Goal: Task Accomplishment & Management: Manage account settings

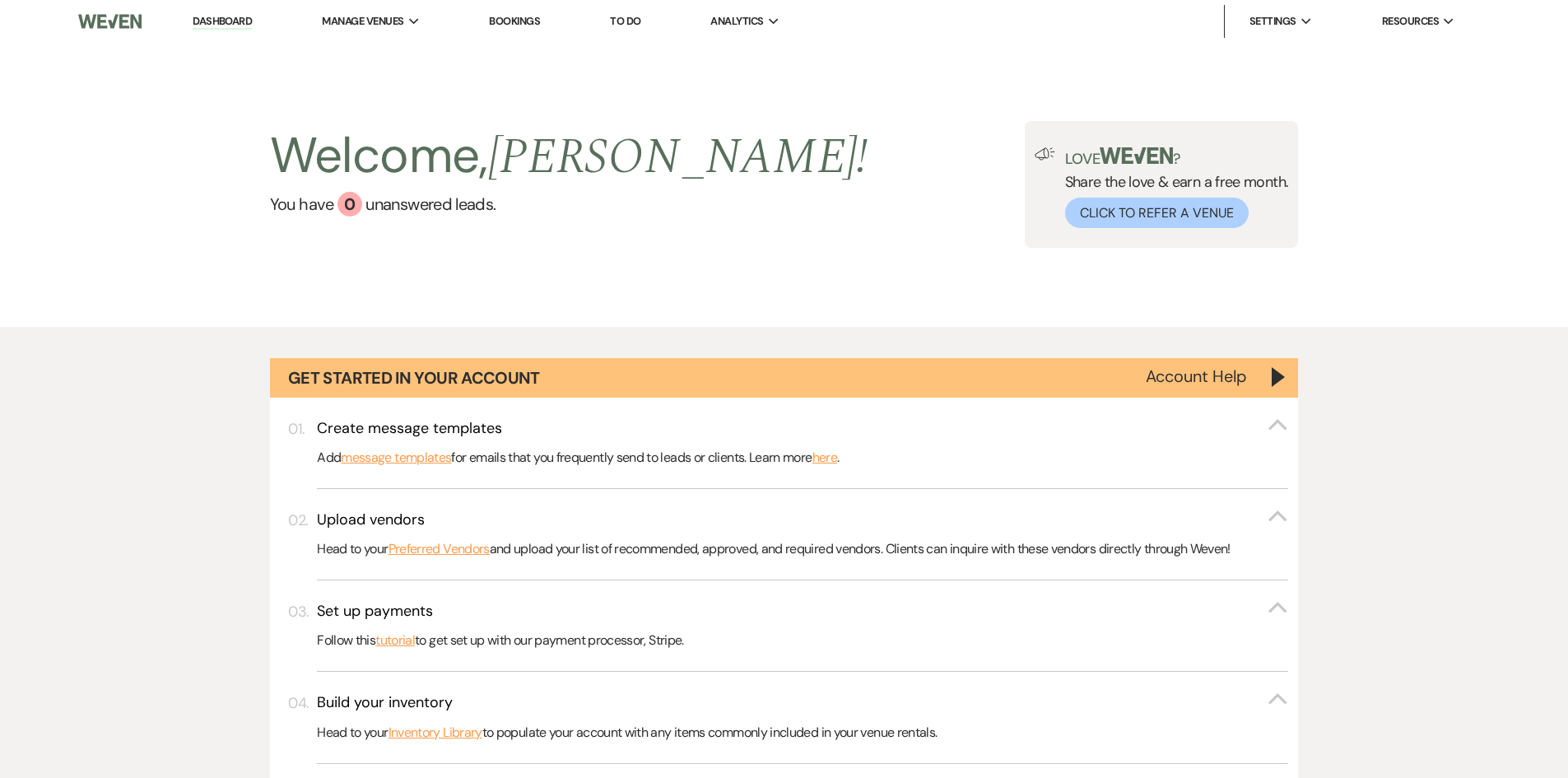
click at [538, 31] on li "Bookings" at bounding box center [514, 21] width 68 height 33
click at [536, 26] on link "Bookings" at bounding box center [514, 20] width 51 height 14
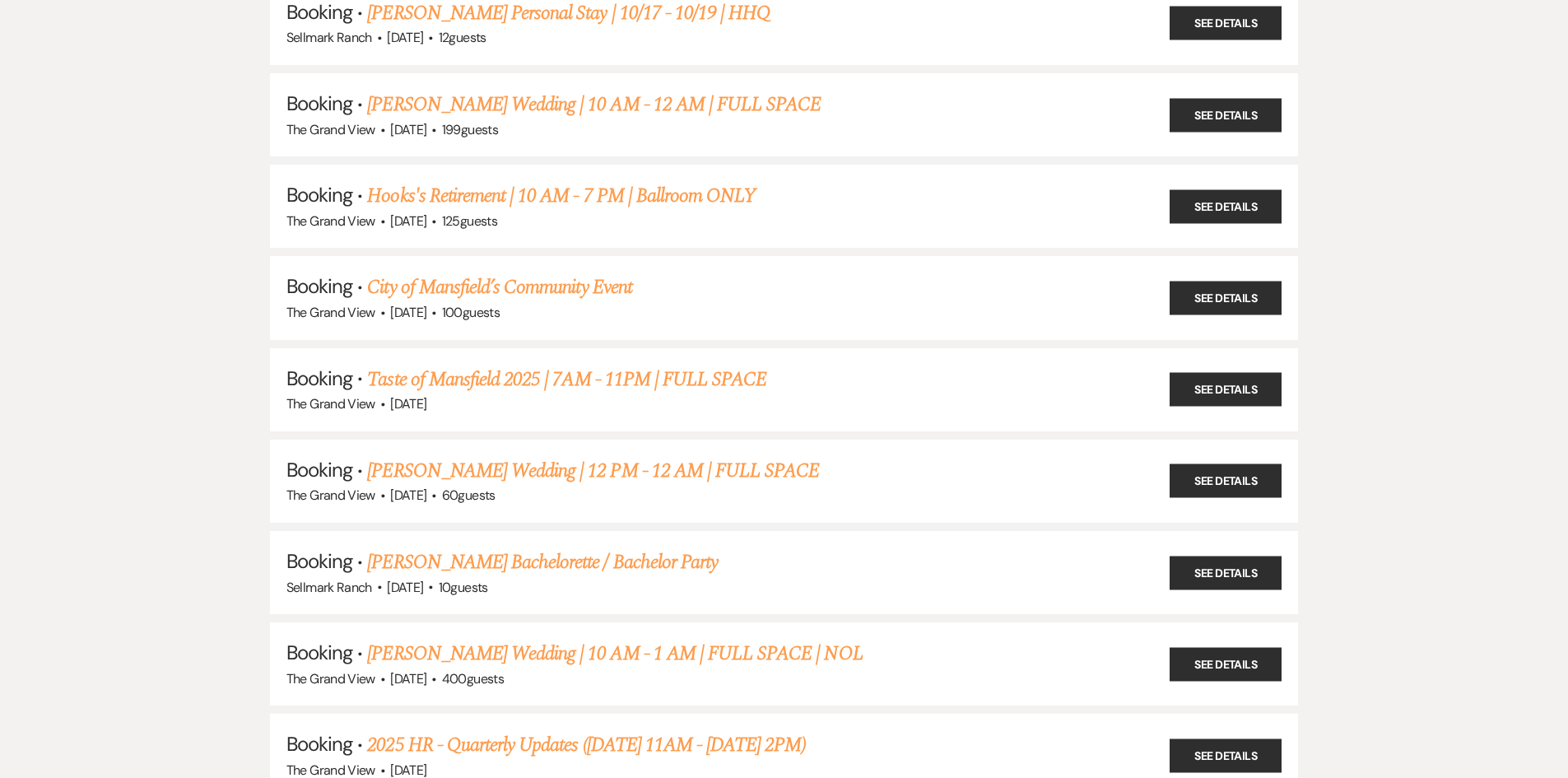
scroll to position [329, 0]
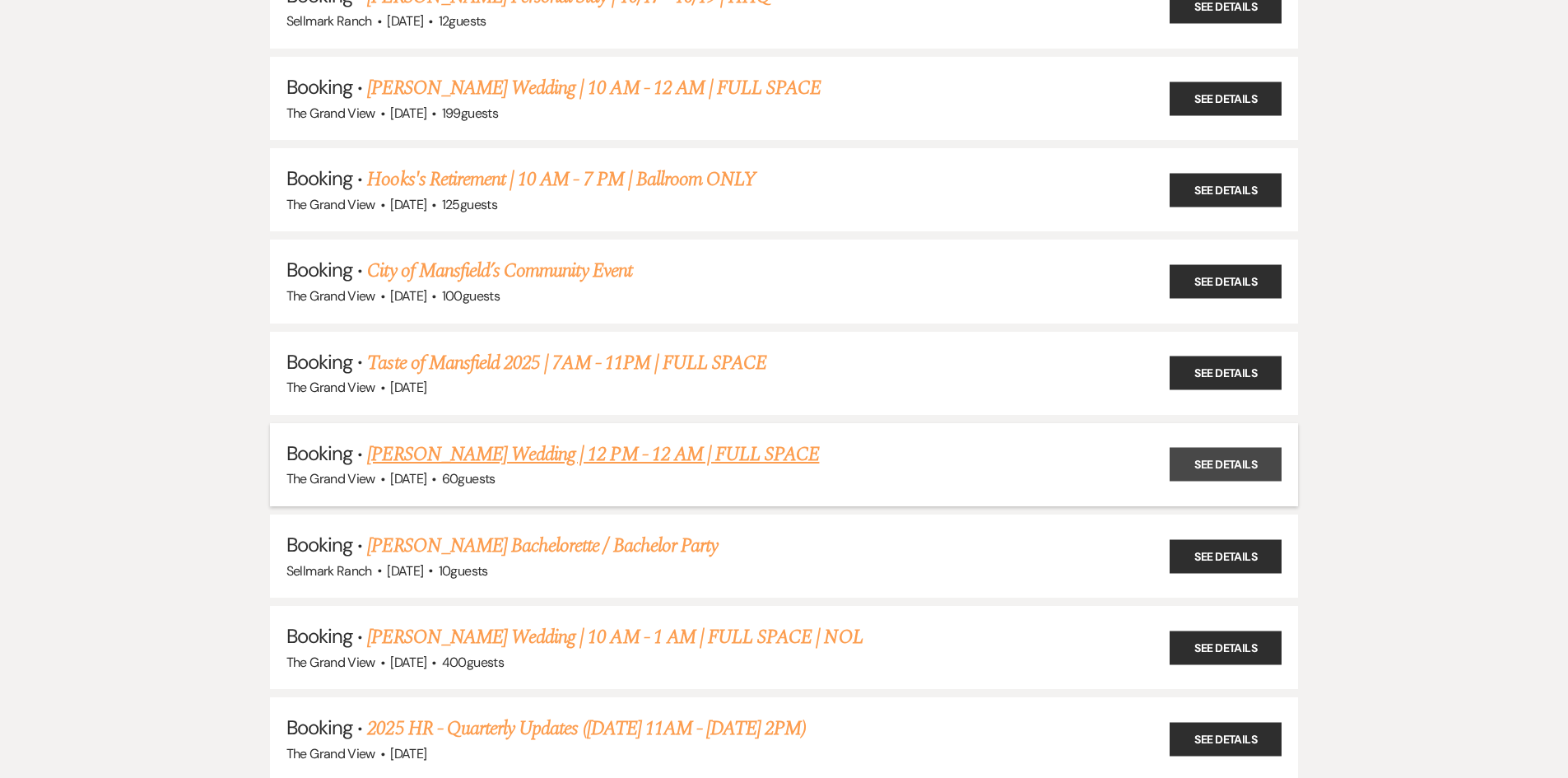
click at [1238, 459] on link "See Details" at bounding box center [1226, 464] width 112 height 33
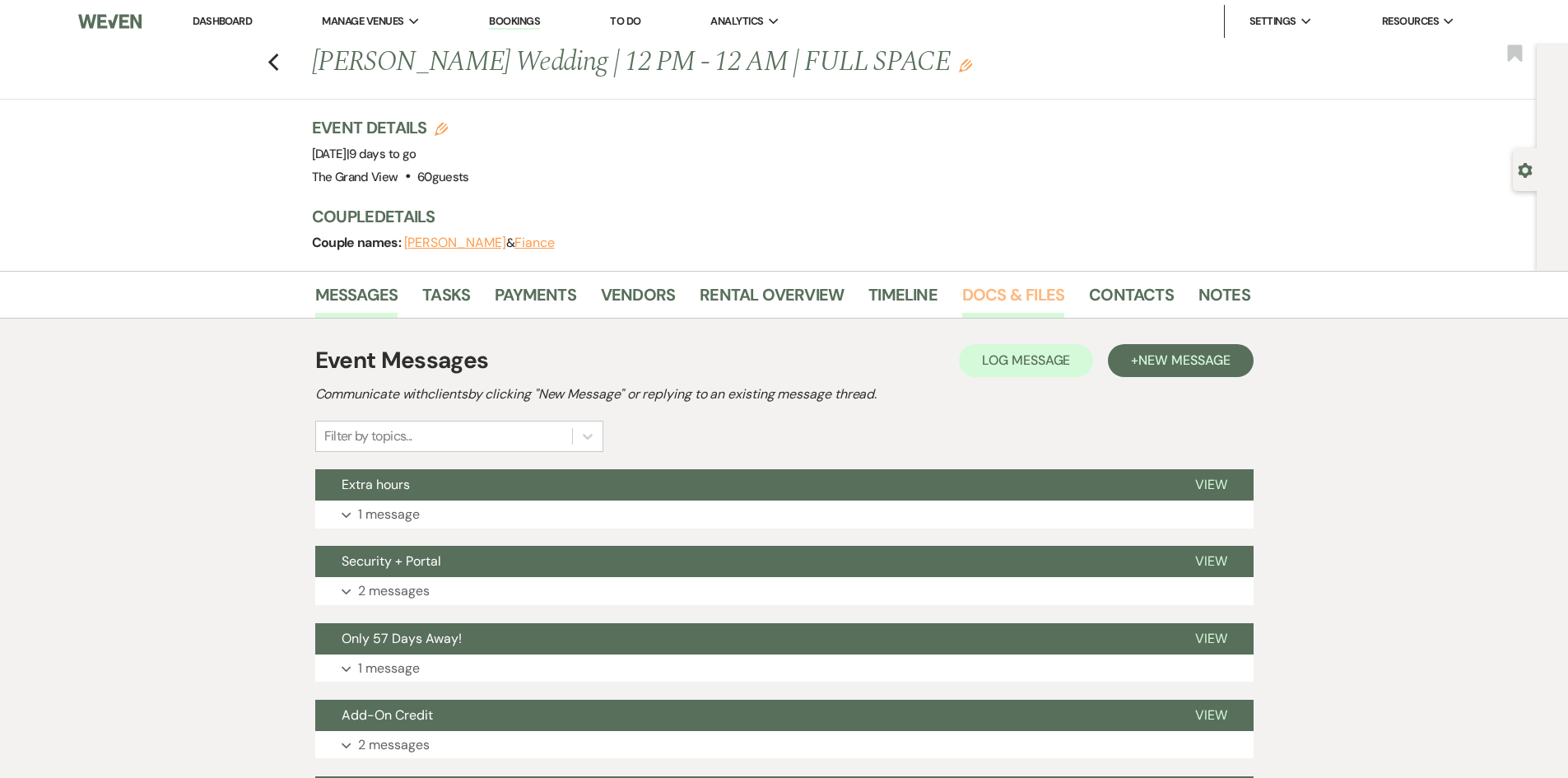
click at [965, 290] on link "Docs & Files" at bounding box center [1013, 299] width 102 height 36
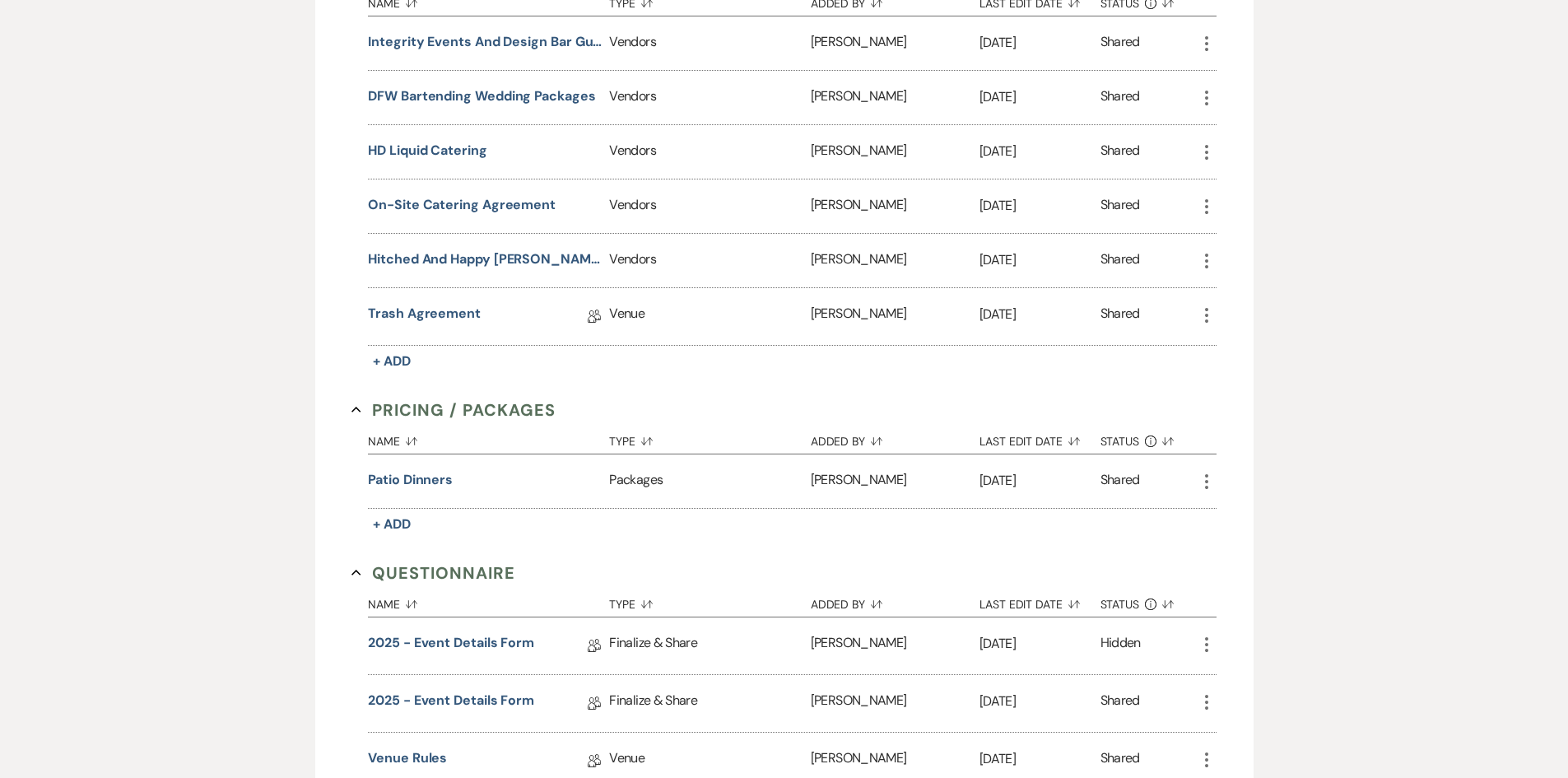
scroll to position [1482, 0]
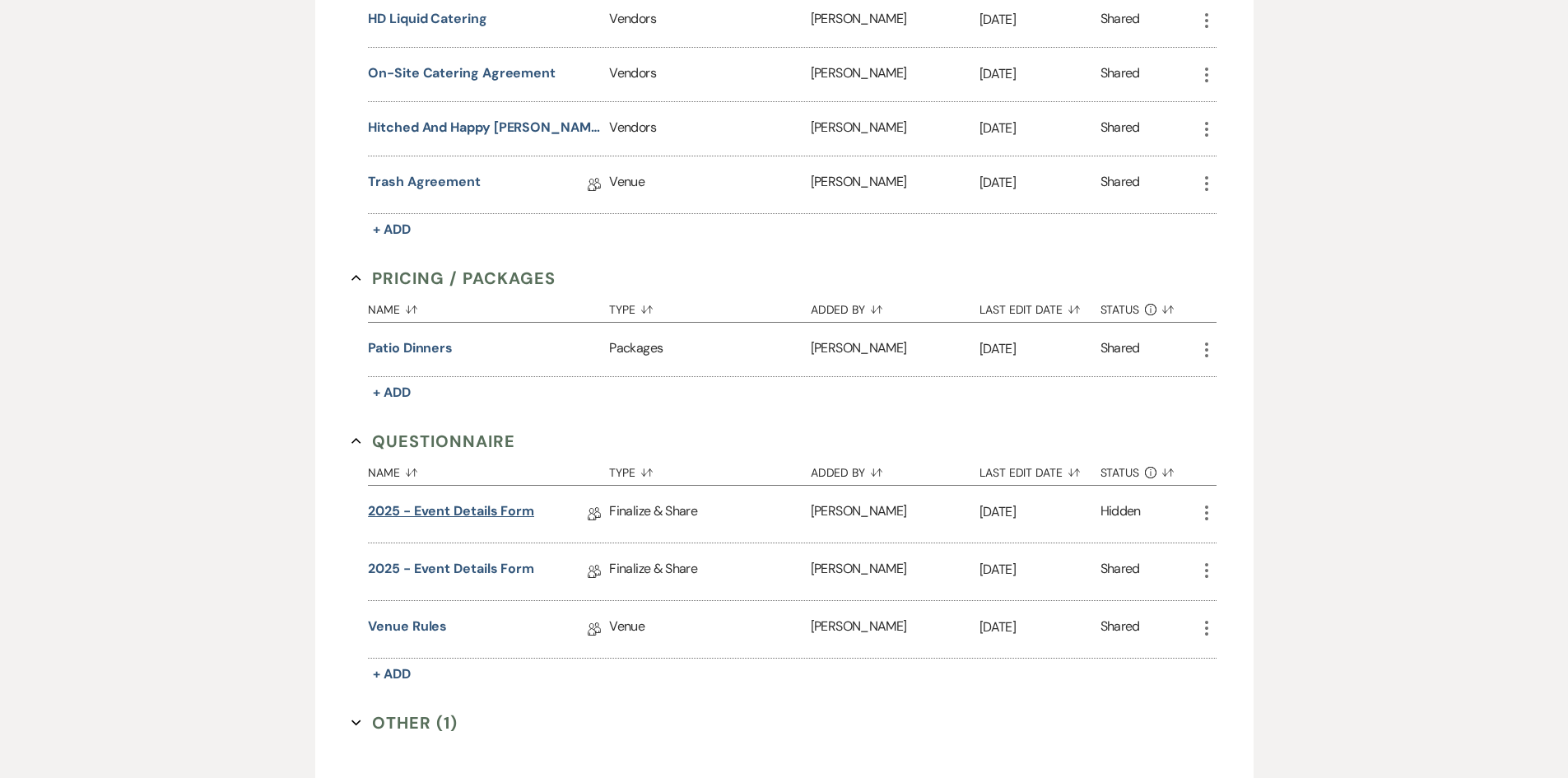
click at [494, 510] on link "2025 - Event Details Form" at bounding box center [451, 514] width 166 height 25
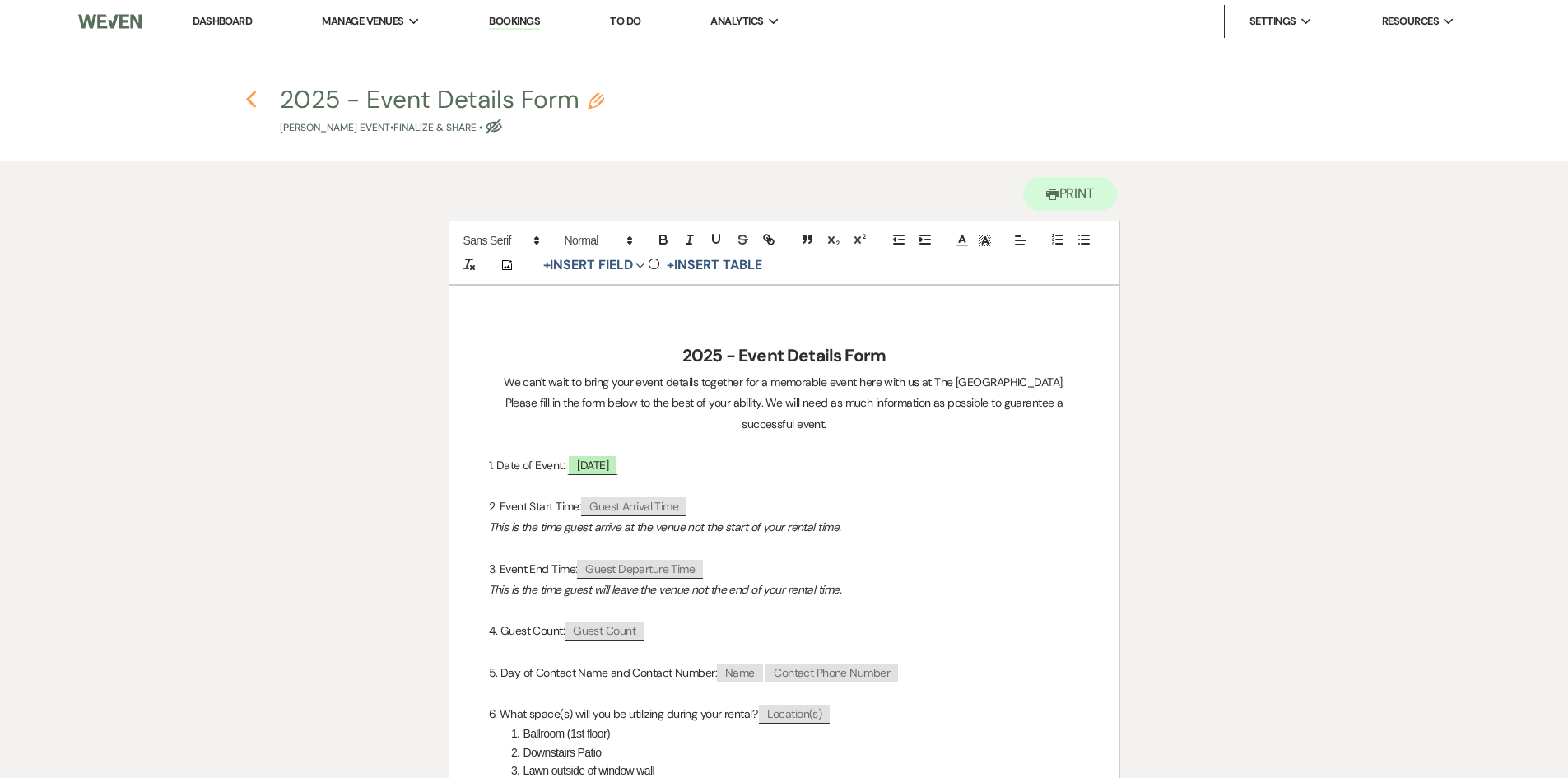
click at [247, 100] on use "button" at bounding box center [252, 100] width 11 height 18
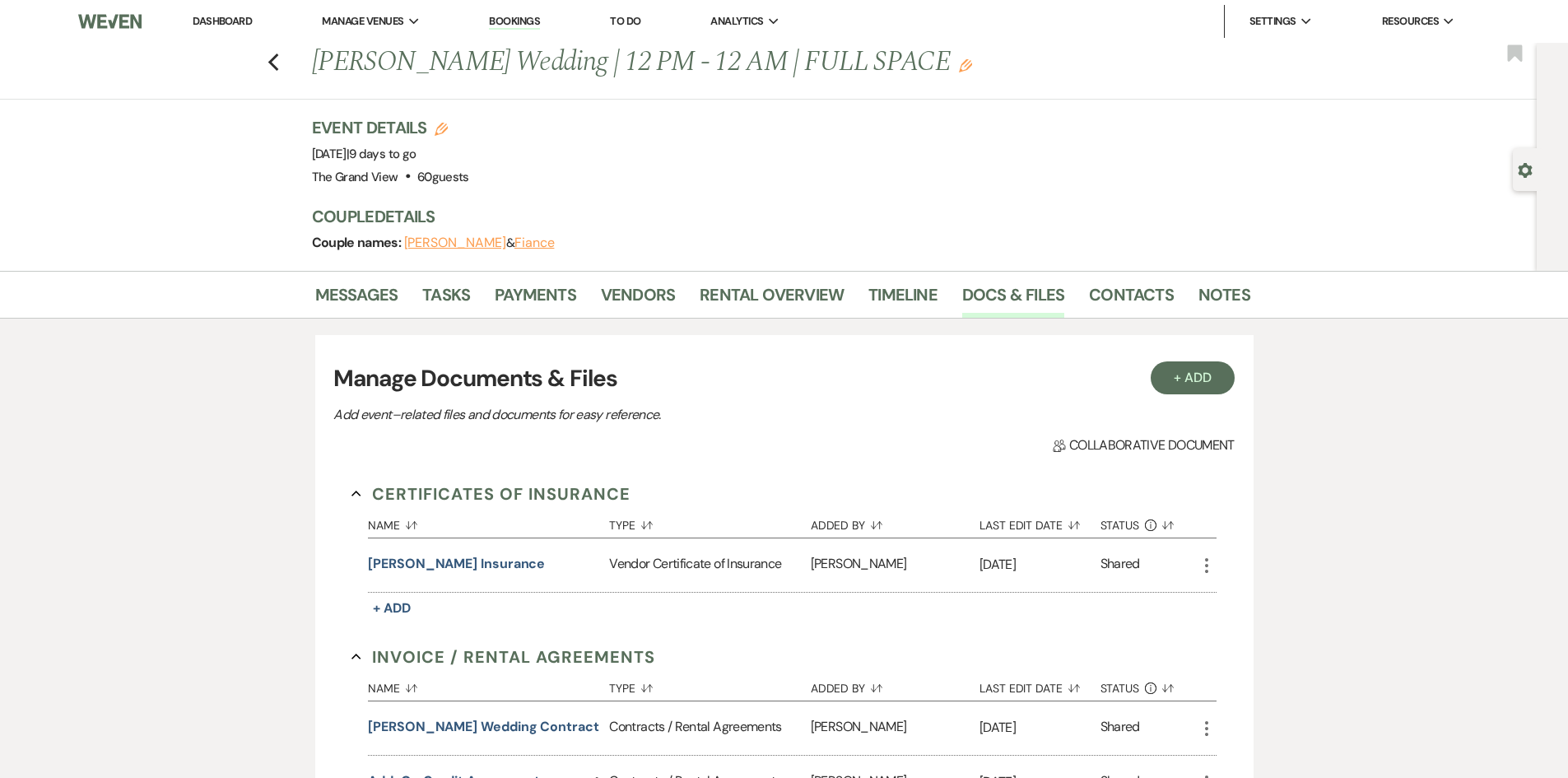
scroll to position [1482, 0]
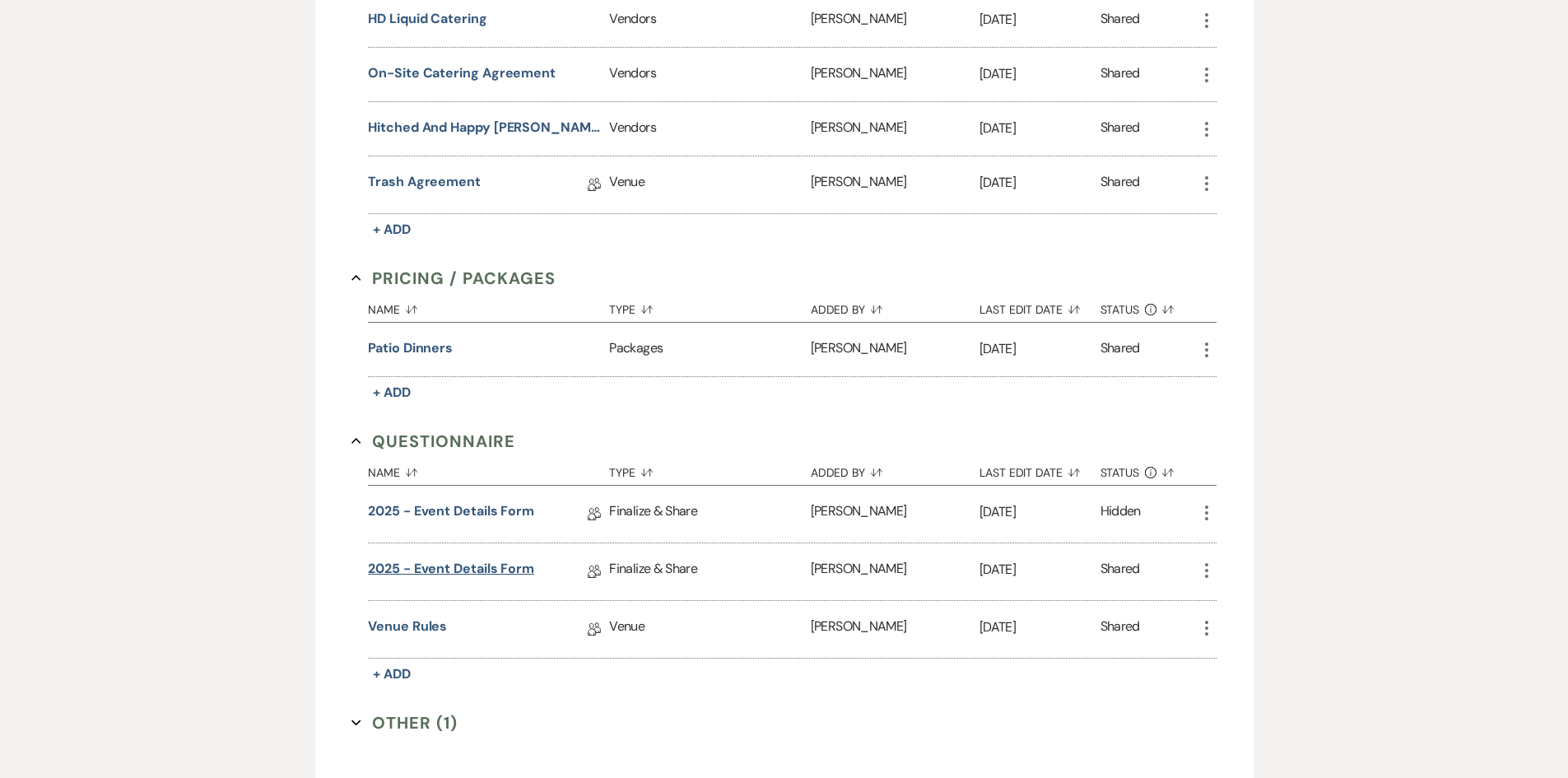
click at [443, 559] on link "2025 - Event Details Form" at bounding box center [451, 572] width 166 height 25
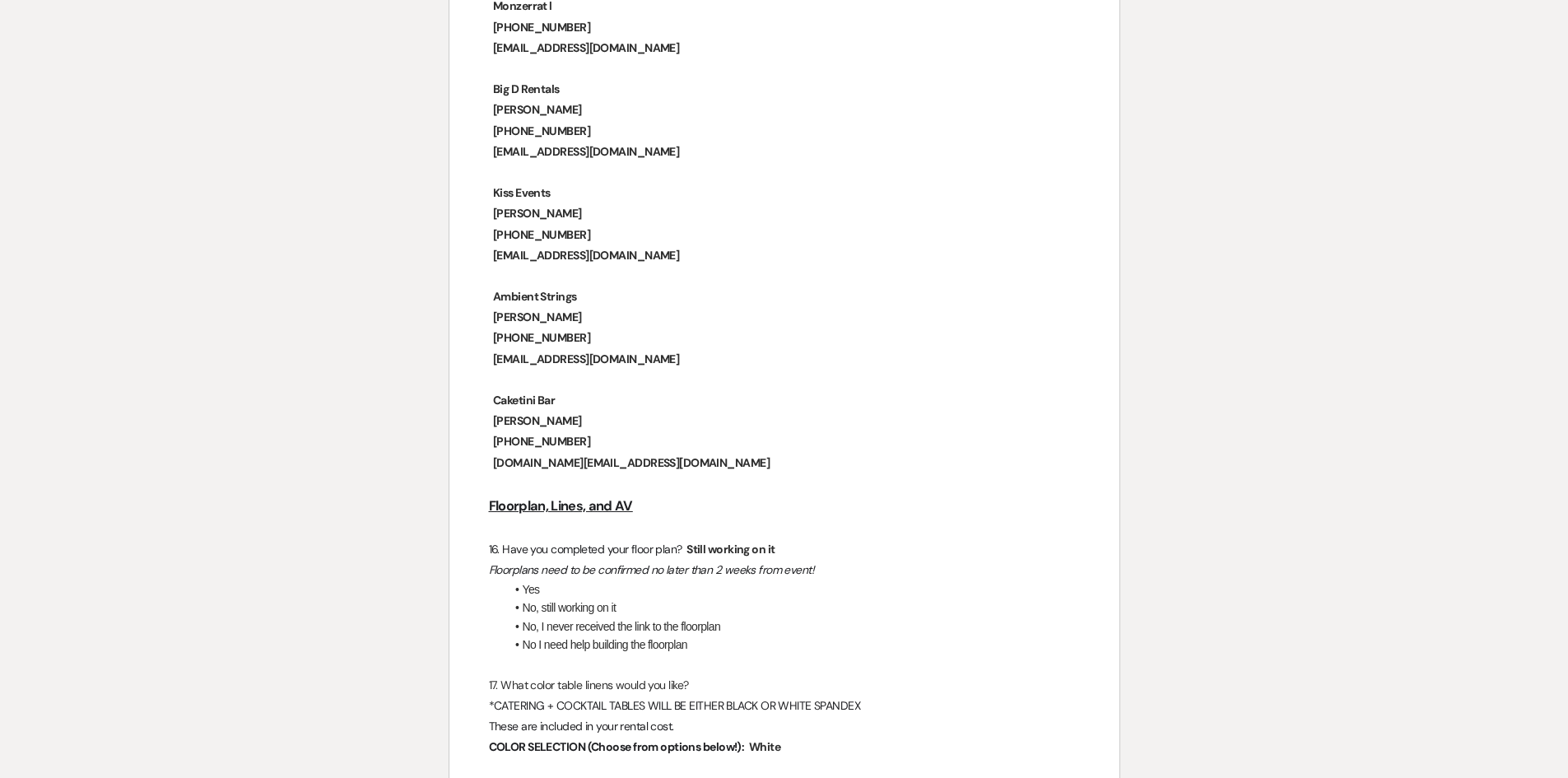
scroll to position [2470, 0]
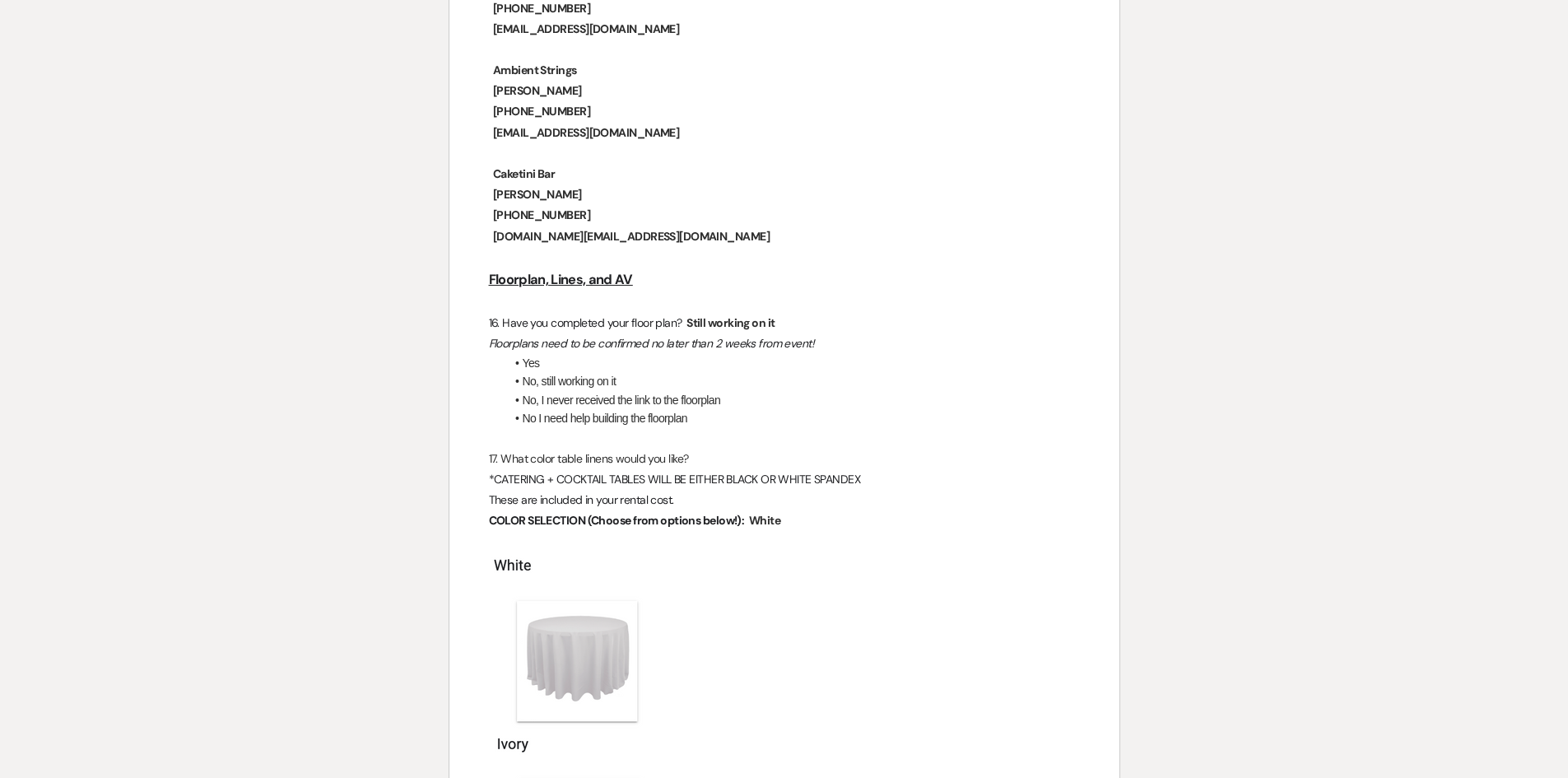
drag, startPoint x: 911, startPoint y: 498, endPoint x: 796, endPoint y: 570, distance: 135.7
click at [796, 570] on p "﻿ ﻿" at bounding box center [784, 641] width 591 height 178
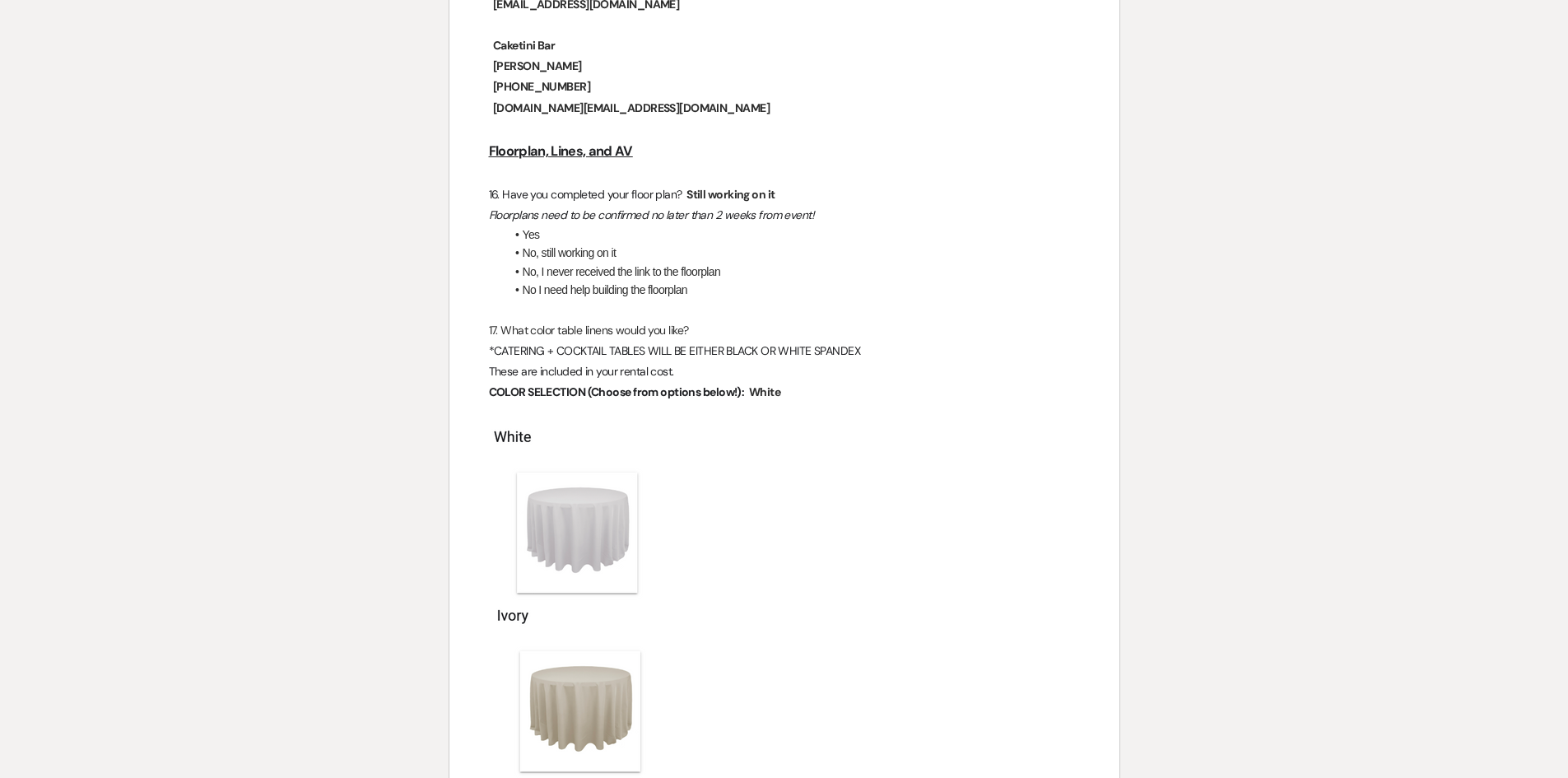
scroll to position [2387, 0]
